Goal: Entertainment & Leisure: Consume media (video, audio)

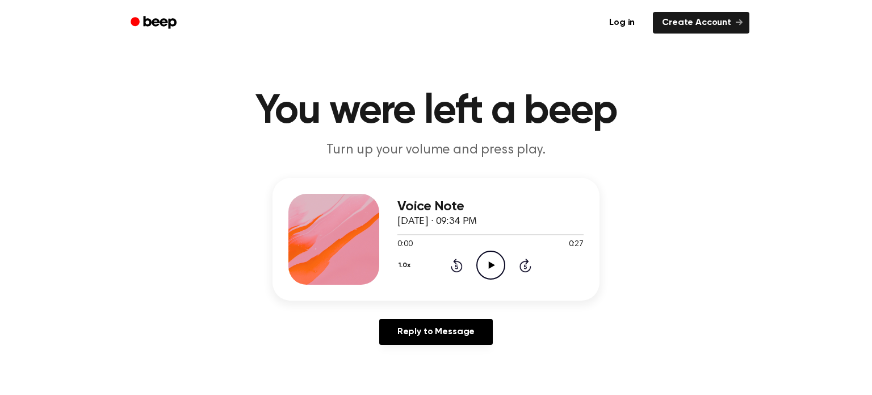
click at [483, 261] on icon "Play Audio" at bounding box center [491, 264] width 29 height 29
click at [452, 265] on icon "Rewind 5 seconds" at bounding box center [456, 265] width 12 height 15
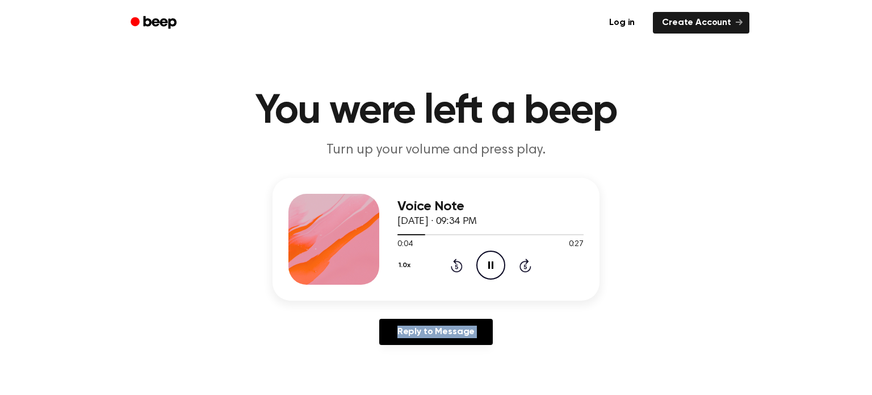
click at [452, 265] on icon "Rewind 5 seconds" at bounding box center [456, 265] width 12 height 15
click at [487, 263] on icon "Play Audio" at bounding box center [491, 264] width 29 height 29
click at [487, 274] on icon "Play Audio" at bounding box center [491, 264] width 29 height 29
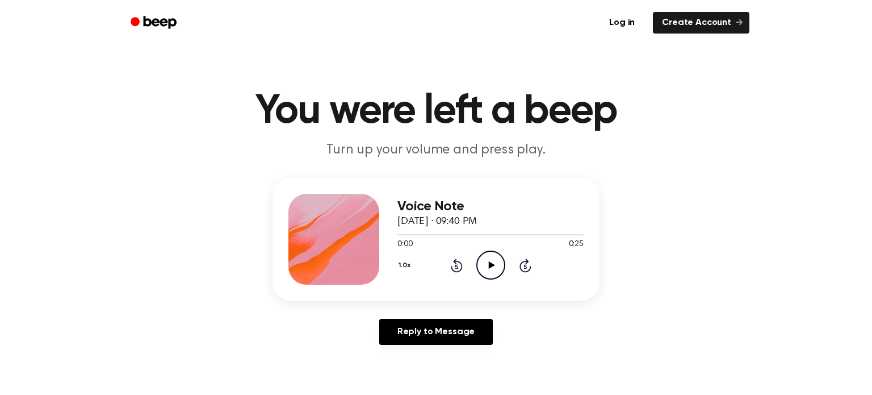
click at [489, 263] on icon at bounding box center [491, 264] width 6 height 7
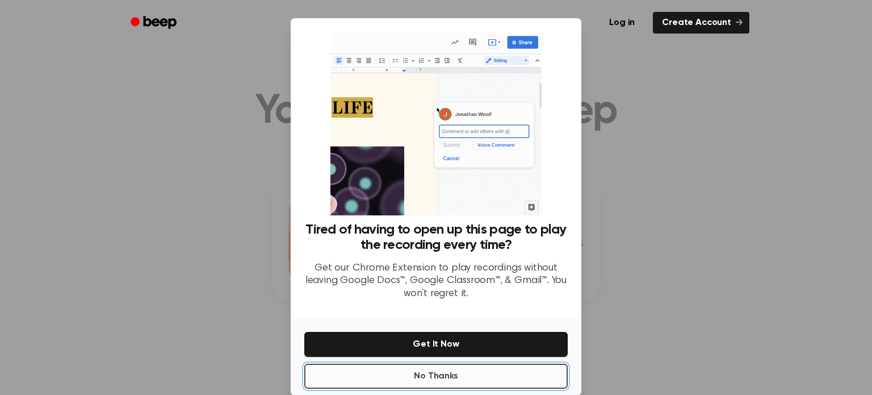
click at [498, 373] on button "No Thanks" at bounding box center [436, 376] width 264 height 25
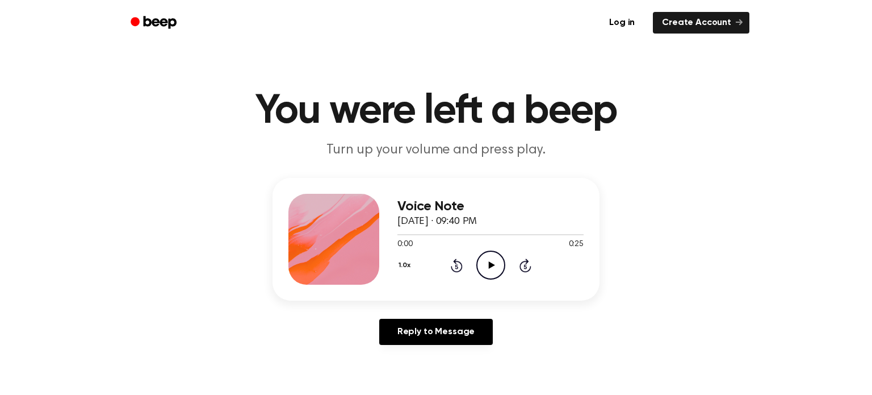
click at [487, 265] on icon "Play Audio" at bounding box center [491, 264] width 29 height 29
